Goal: Find specific page/section: Find specific page/section

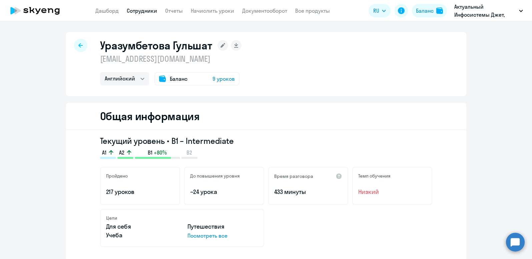
select select "english"
click at [148, 12] on link "Сотрудники" at bounding box center [142, 10] width 30 height 7
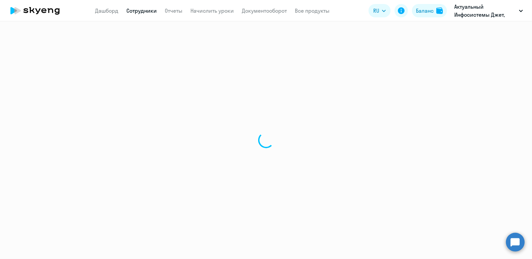
select select "30"
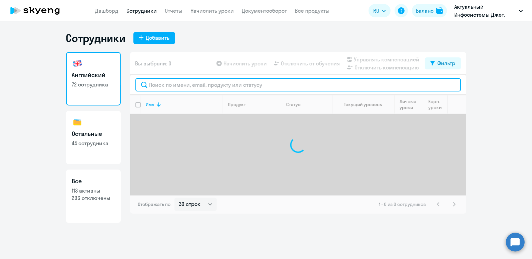
click at [172, 84] on input "text" at bounding box center [297, 84] width 325 height 13
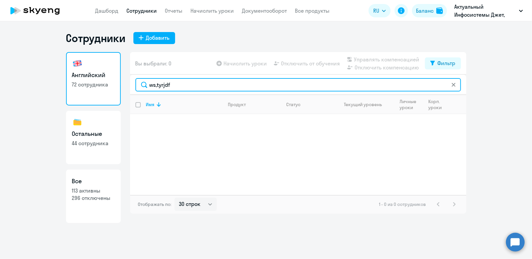
drag, startPoint x: 191, startPoint y: 86, endPoint x: 91, endPoint y: 80, distance: 99.9
click at [91, 80] on div "Английский 72 сотрудника Остальные 44 сотрудника Все 113 активны 296 отключены …" at bounding box center [266, 137] width 400 height 171
type input "цыбенова"
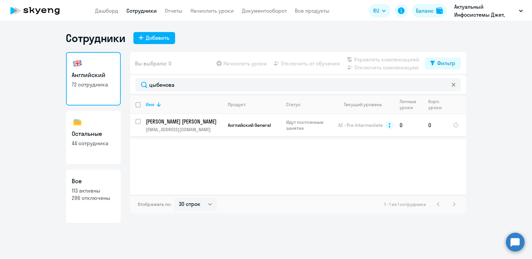
click at [192, 120] on p "[PERSON_NAME] [PERSON_NAME]" at bounding box center [183, 121] width 75 height 7
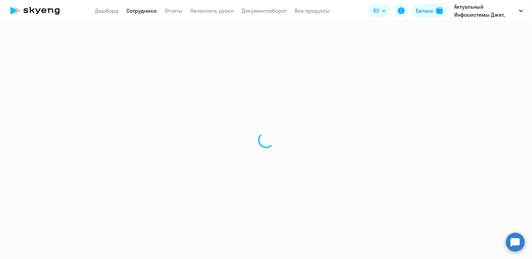
select select "english"
